Goal: Task Accomplishment & Management: Complete application form

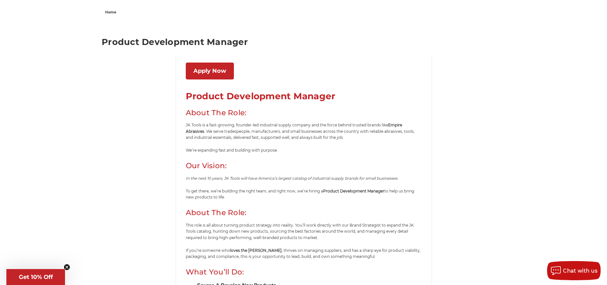
scroll to position [64, 0]
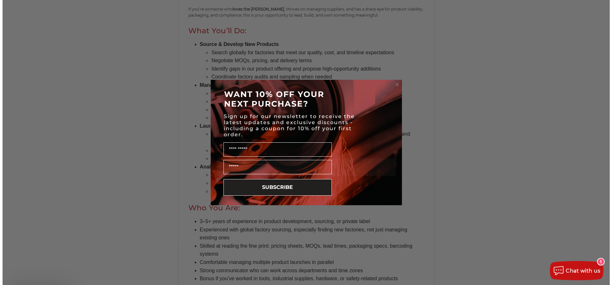
scroll to position [383, 0]
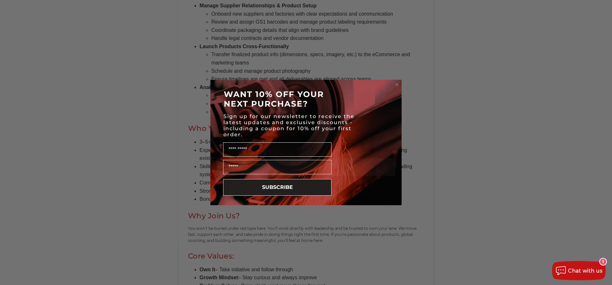
drag, startPoint x: 397, startPoint y: 84, endPoint x: 392, endPoint y: 83, distance: 4.8
click at [397, 84] on circle "Close dialog" at bounding box center [397, 85] width 6 height 6
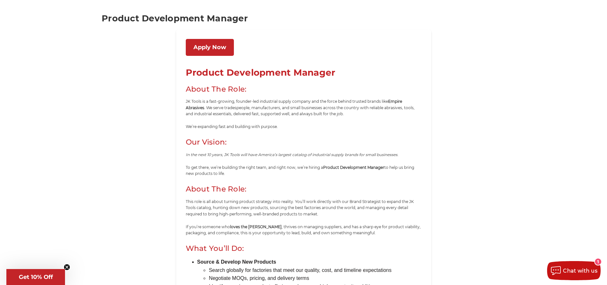
scroll to position [32, 0]
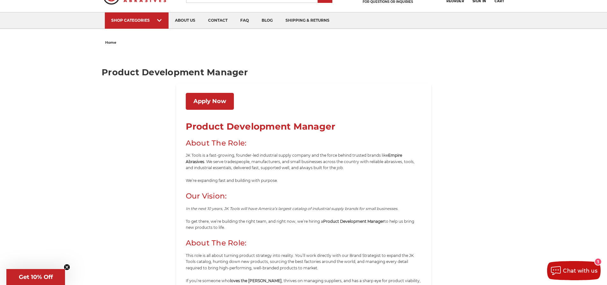
click at [206, 100] on link "Apply Now" at bounding box center [210, 101] width 48 height 17
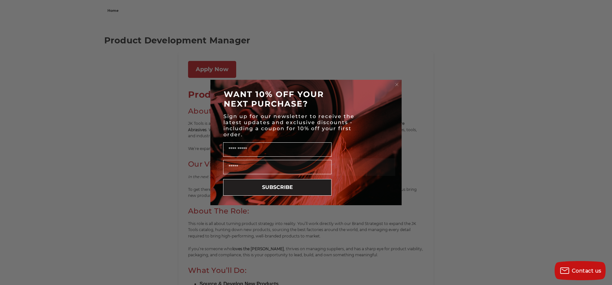
click at [397, 84] on circle "Close dialog" at bounding box center [397, 85] width 6 height 6
